Goal: Transaction & Acquisition: Purchase product/service

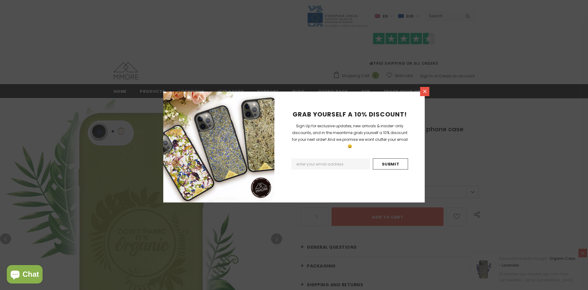
click at [425, 91] on icon at bounding box center [424, 91] width 3 height 3
